Goal: Task Accomplishment & Management: Complete application form

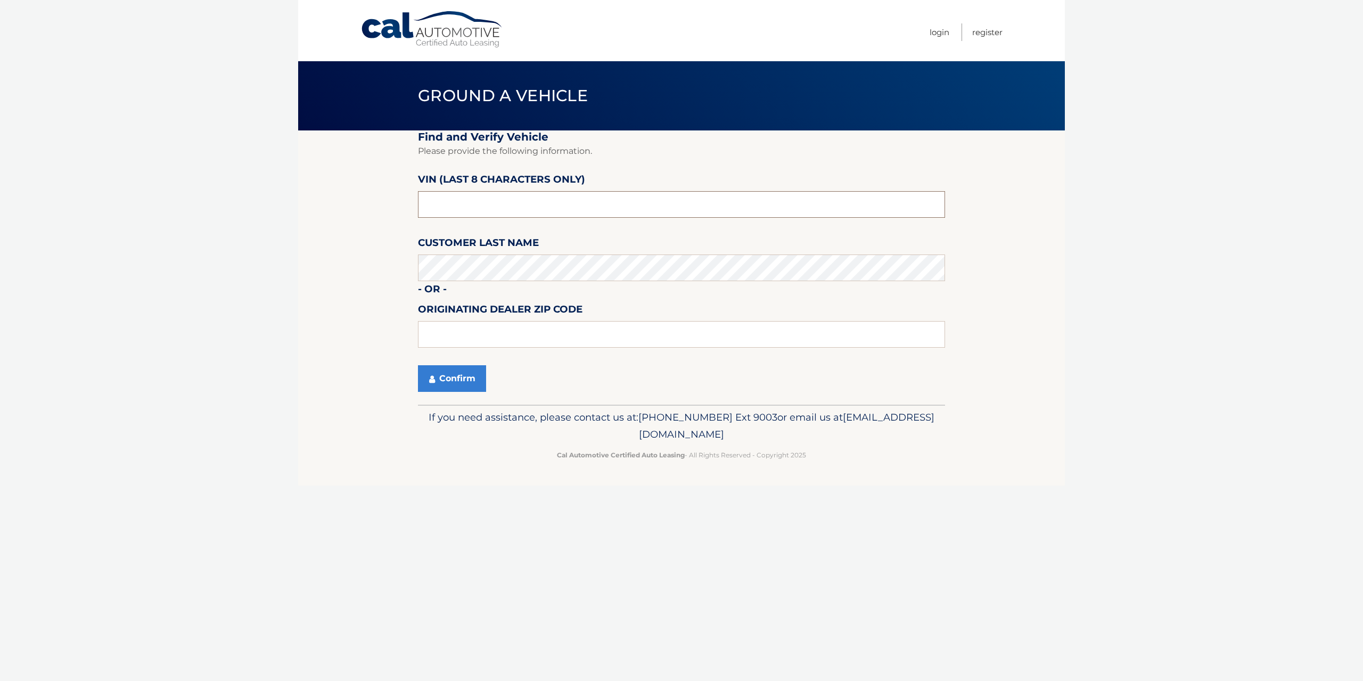
click at [471, 203] on input "text" at bounding box center [681, 204] width 527 height 27
click at [470, 203] on input "text" at bounding box center [681, 204] width 527 height 27
click at [460, 329] on input "text" at bounding box center [681, 334] width 527 height 27
type input "07652"
click at [442, 378] on button "Confirm" at bounding box center [452, 378] width 68 height 27
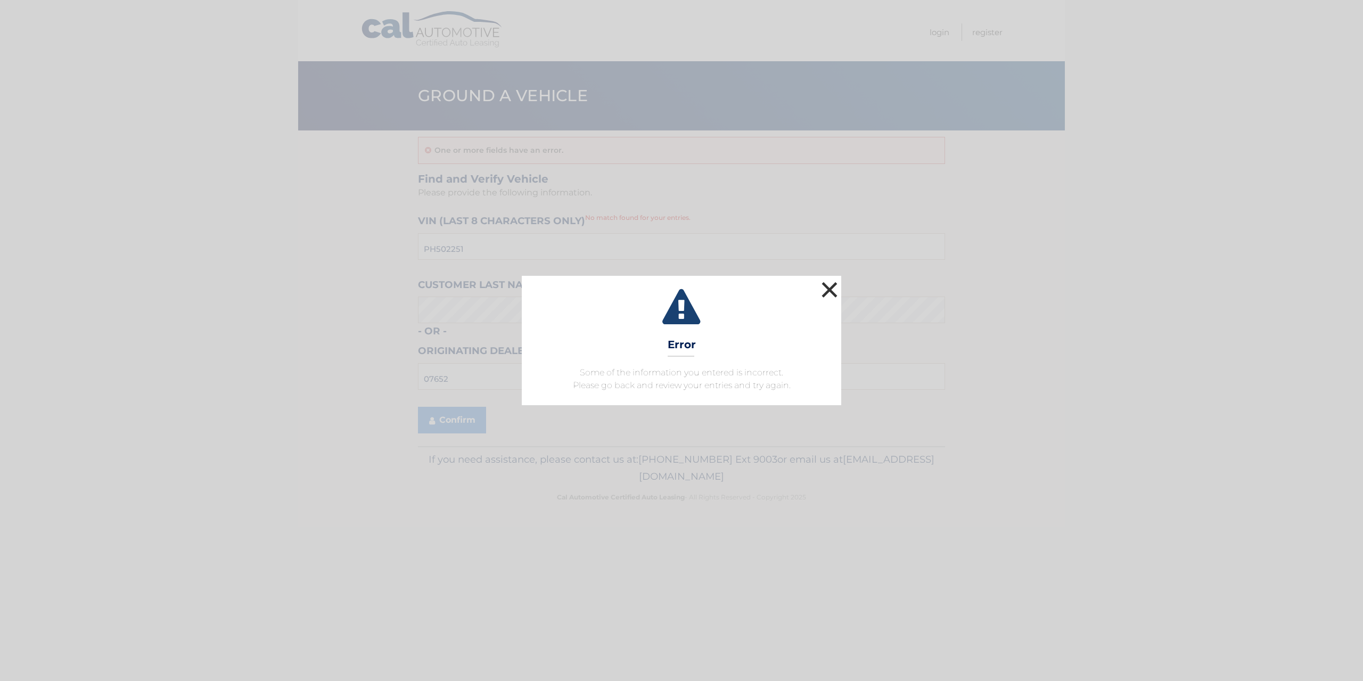
click at [825, 290] on button "×" at bounding box center [829, 289] width 21 height 21
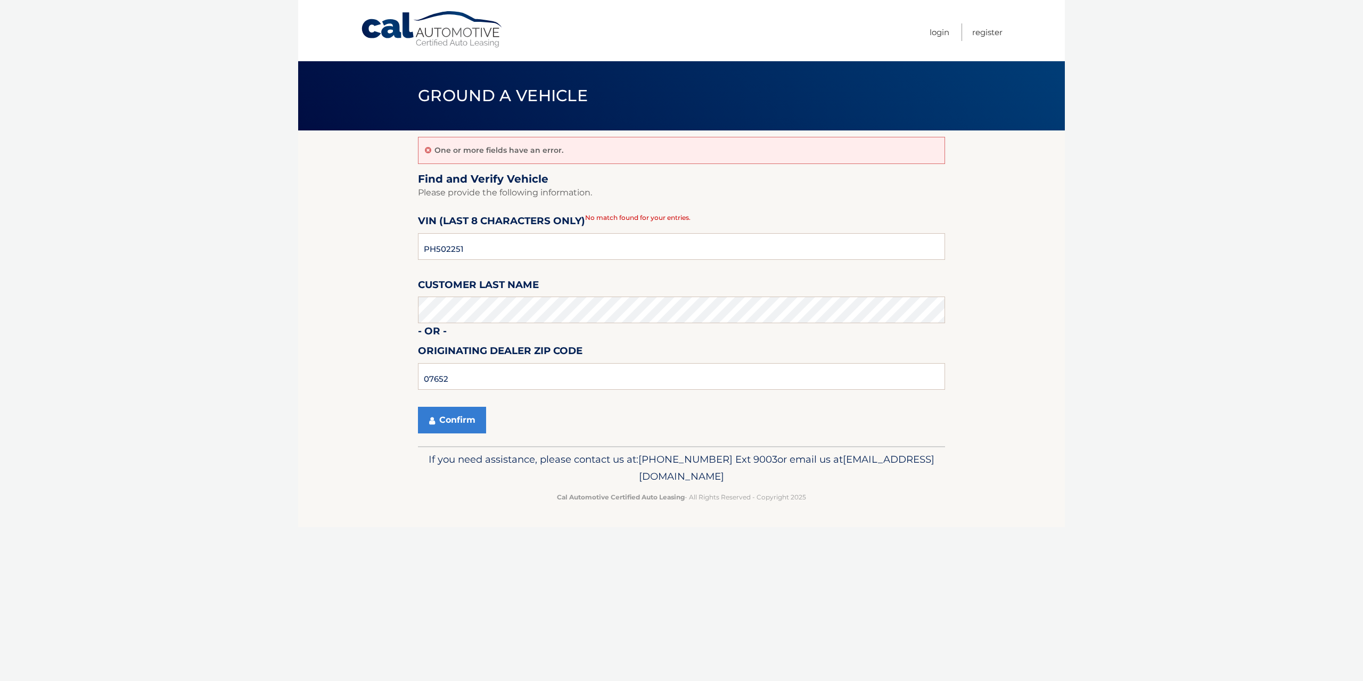
click at [506, 294] on label "Customer Last Name" at bounding box center [478, 287] width 121 height 20
click at [506, 277] on div "Customer Last Name" at bounding box center [681, 277] width 527 height 0
click at [456, 435] on fieldset "Find and Verify Vehicle Please provide the following information. VIN (last 8 c…" at bounding box center [681, 309] width 527 height 274
click at [455, 429] on button "Confirm" at bounding box center [452, 420] width 68 height 27
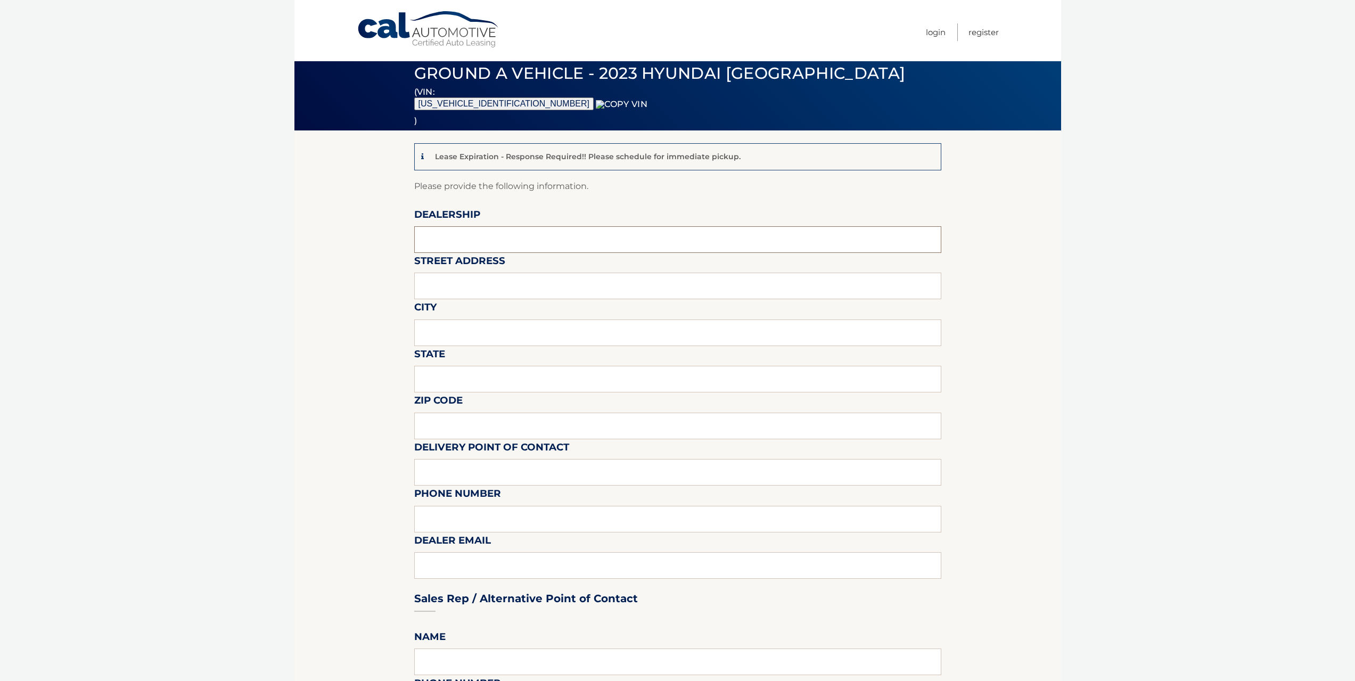
click at [452, 234] on input "text" at bounding box center [677, 239] width 527 height 27
type input "PARAMUS HYUNDAI"
click at [516, 281] on input "text" at bounding box center [677, 286] width 527 height 27
type input "234 ROUTE 4 EAST"
type input "PARAMUS"
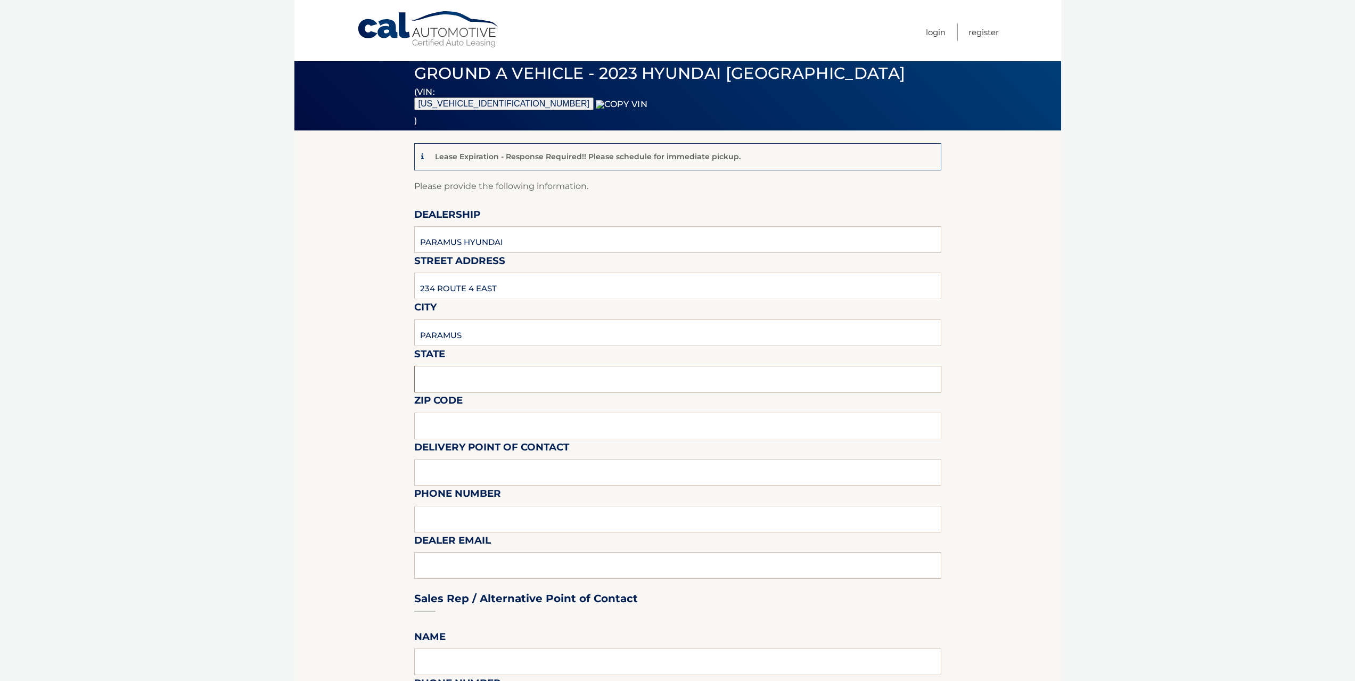
type input "NJ"
type input "07652"
type input "[PERSON_NAME]"
type input "3476712846"
type input "[EMAIL_ADDRESS][DOMAIN_NAME]"
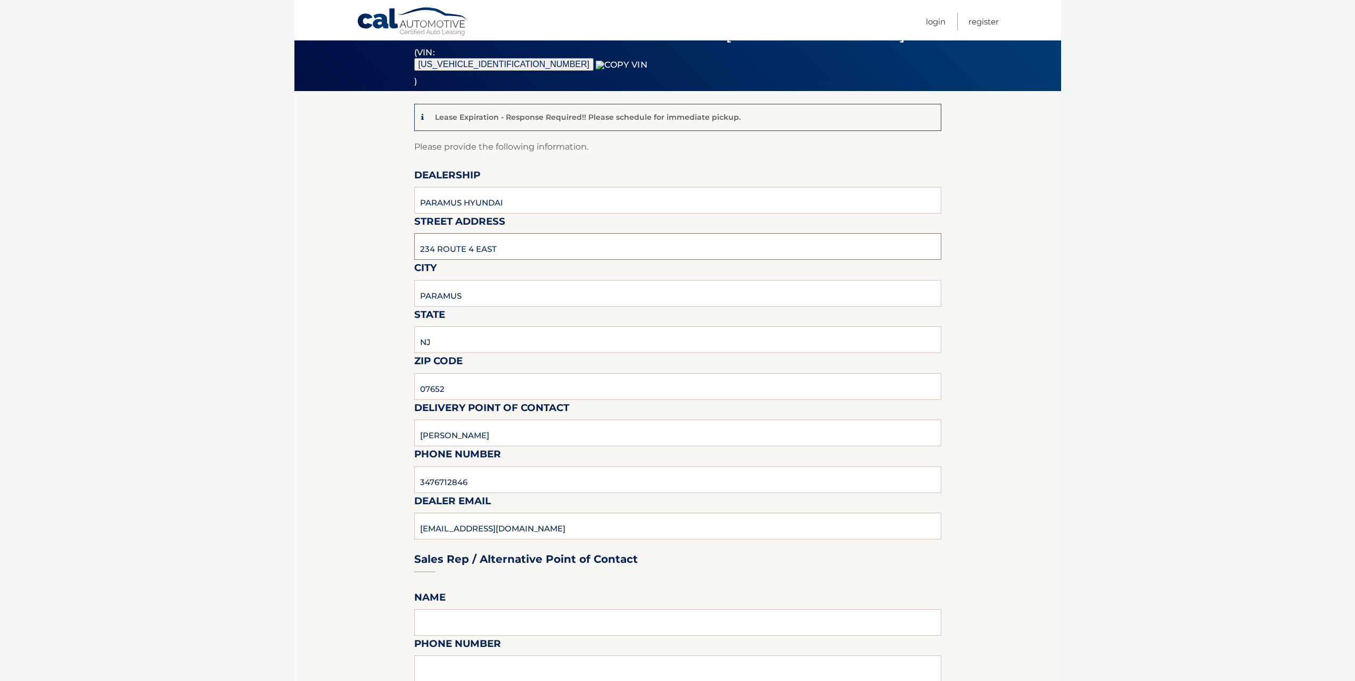
scroll to position [200, 0]
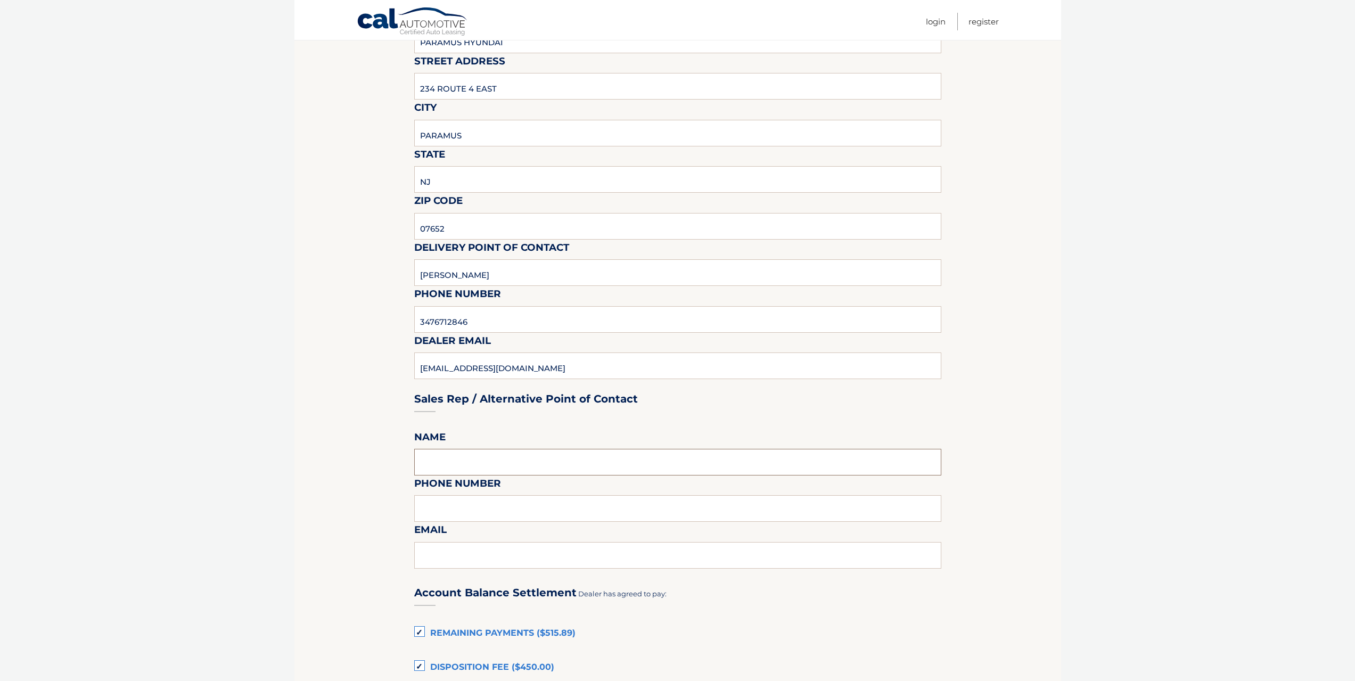
click at [454, 460] on input "text" at bounding box center [677, 462] width 527 height 27
type input "[PERSON_NAME]"
type input "3476712846"
type input "[EMAIL_ADDRESS][DOMAIN_NAME]"
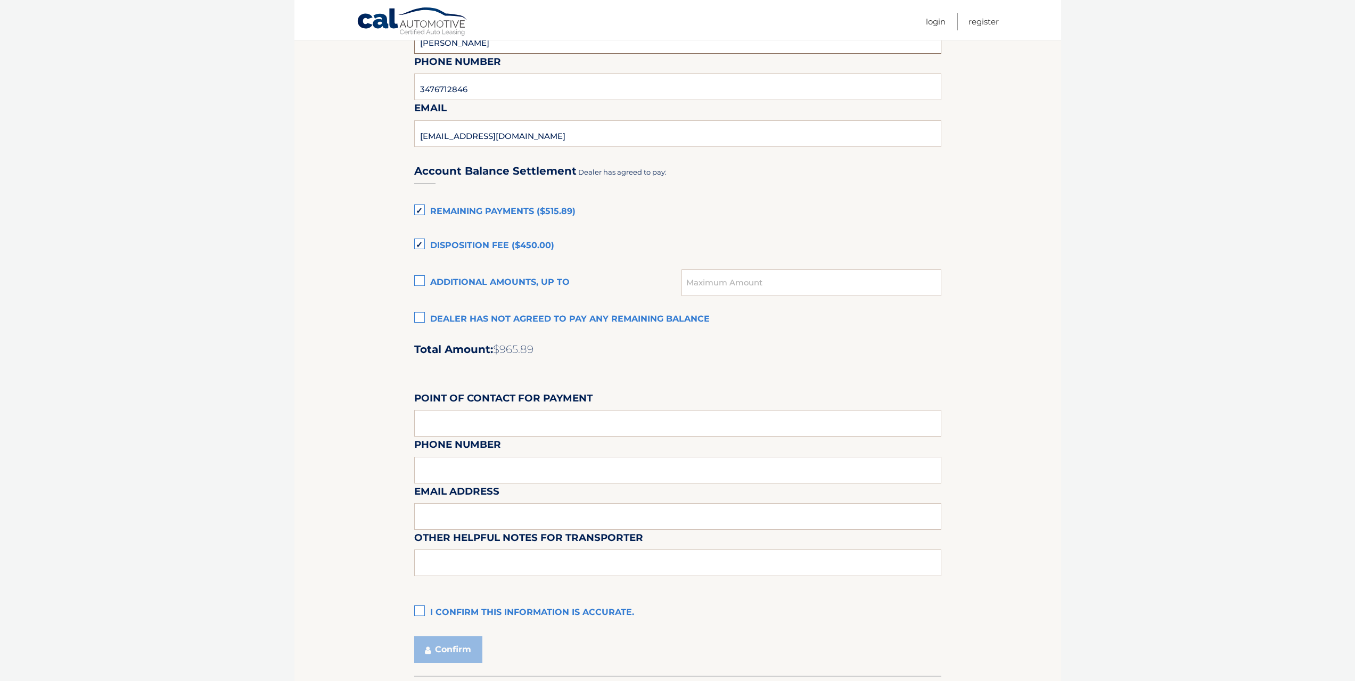
scroll to position [625, 0]
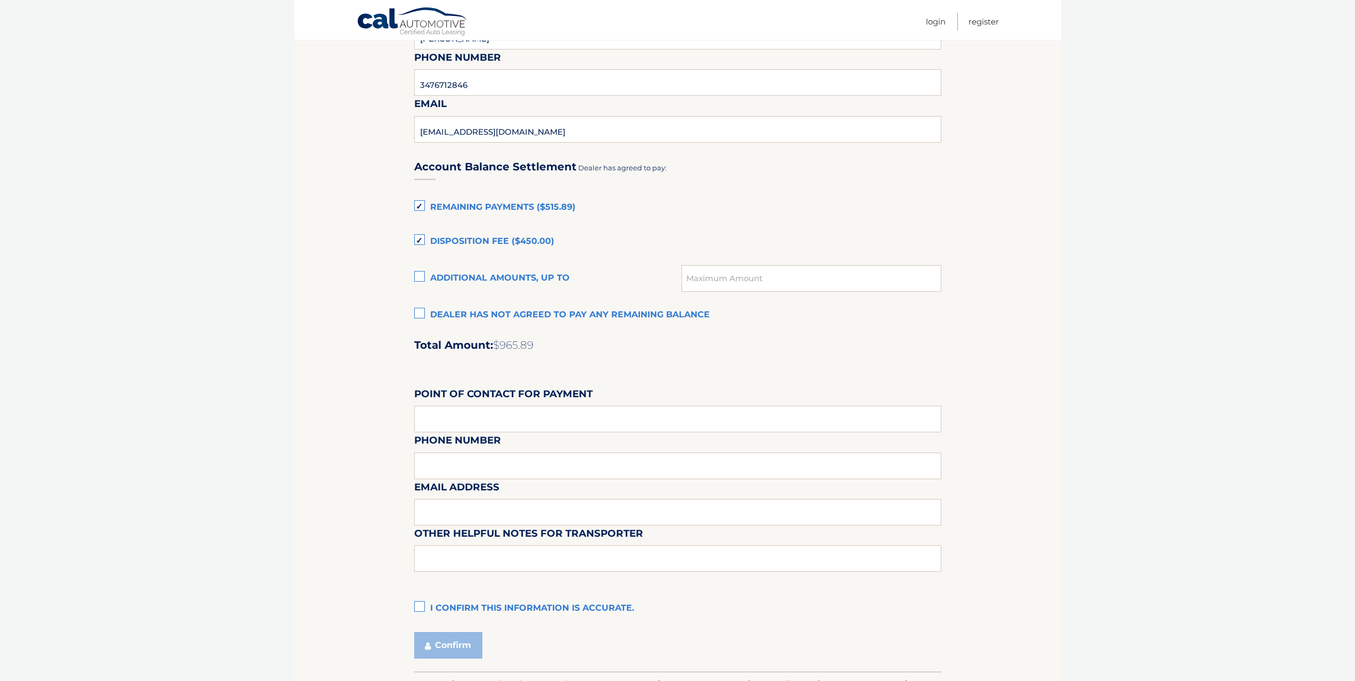
click at [424, 310] on label "Dealer has not agreed to pay any remaining balance" at bounding box center [677, 314] width 527 height 21
click at [0, 0] on input "Dealer has not agreed to pay any remaining balance" at bounding box center [0, 0] width 0 height 0
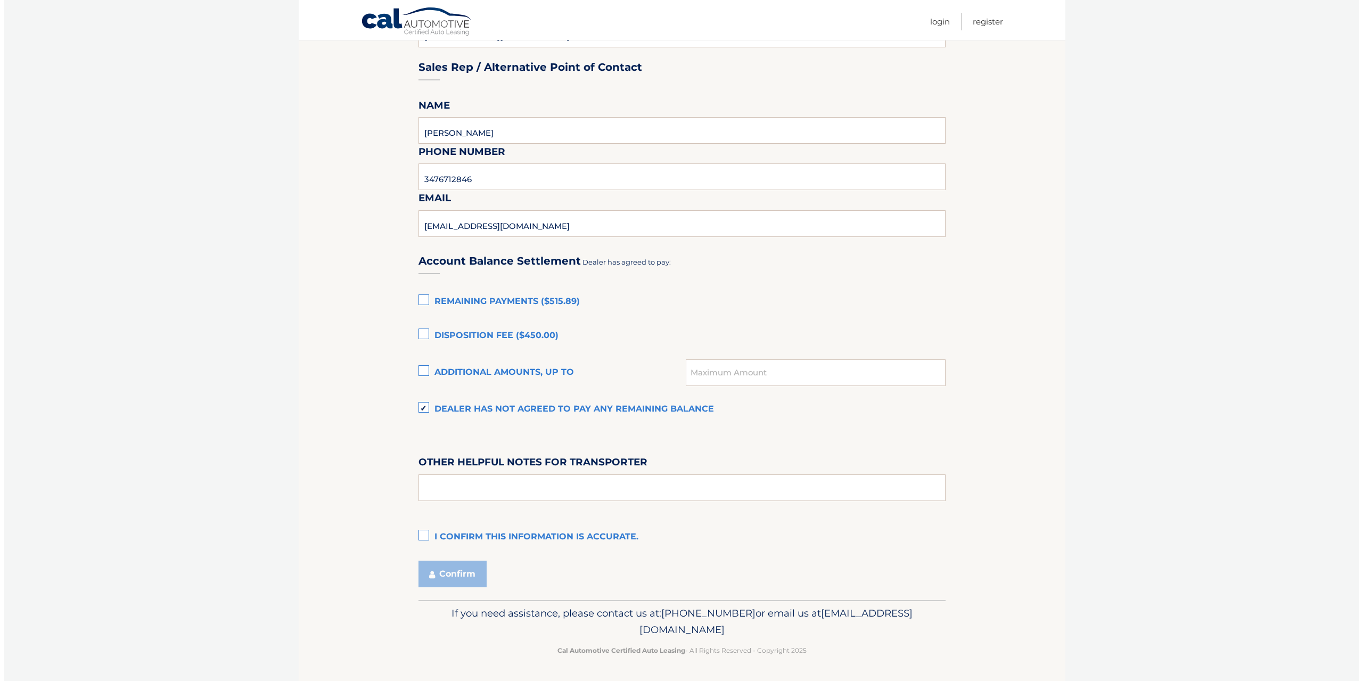
scroll to position [531, 0]
click at [466, 503] on div "Account Balance Settlement Dealer has agreed to pay: Remaining Payments ($515.8…" at bounding box center [677, 394] width 527 height 307
click at [466, 493] on input "text" at bounding box center [677, 487] width 527 height 27
type input "PICK UP [DATE]-[DATE] 9AM TO 5PM"
click at [426, 536] on label "I confirm this information is accurate." at bounding box center [677, 536] width 527 height 21
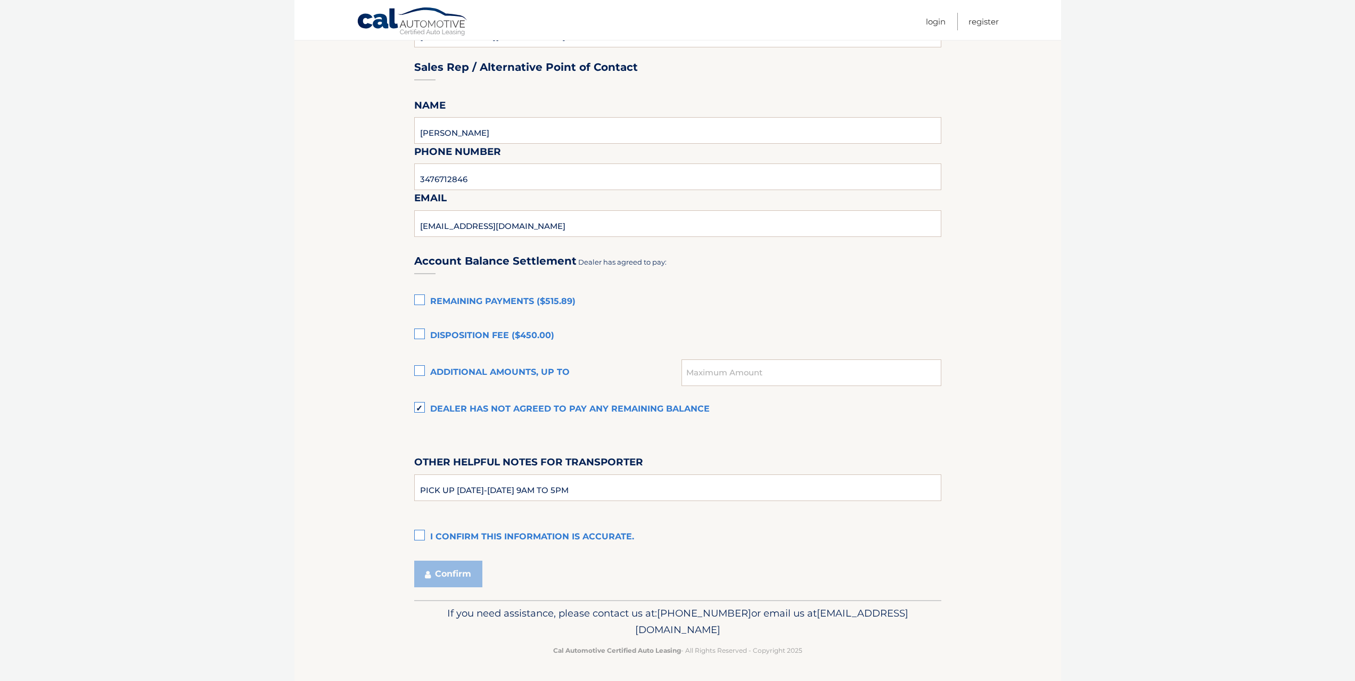
click at [0, 0] on input "I confirm this information is accurate." at bounding box center [0, 0] width 0 height 0
click at [450, 569] on button "Confirm" at bounding box center [448, 574] width 68 height 27
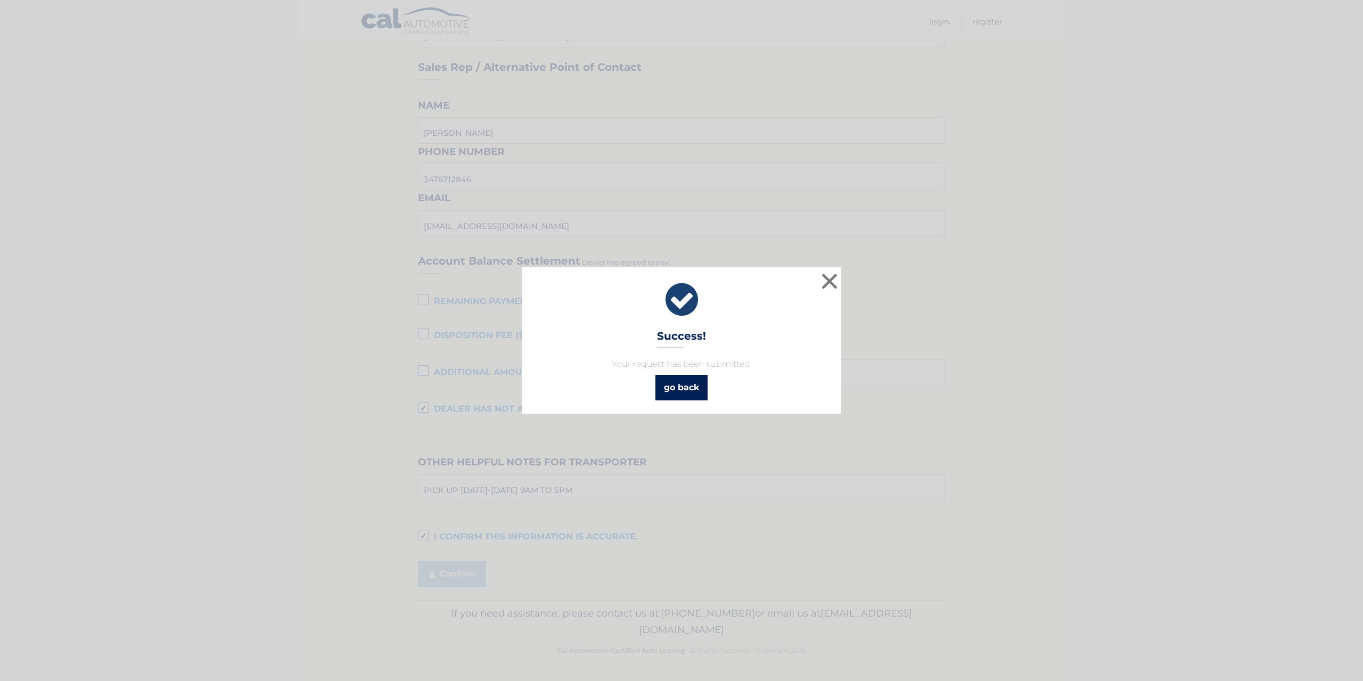
click at [695, 392] on link "go back" at bounding box center [681, 388] width 52 height 26
